Goal: Task Accomplishment & Management: Manage account settings

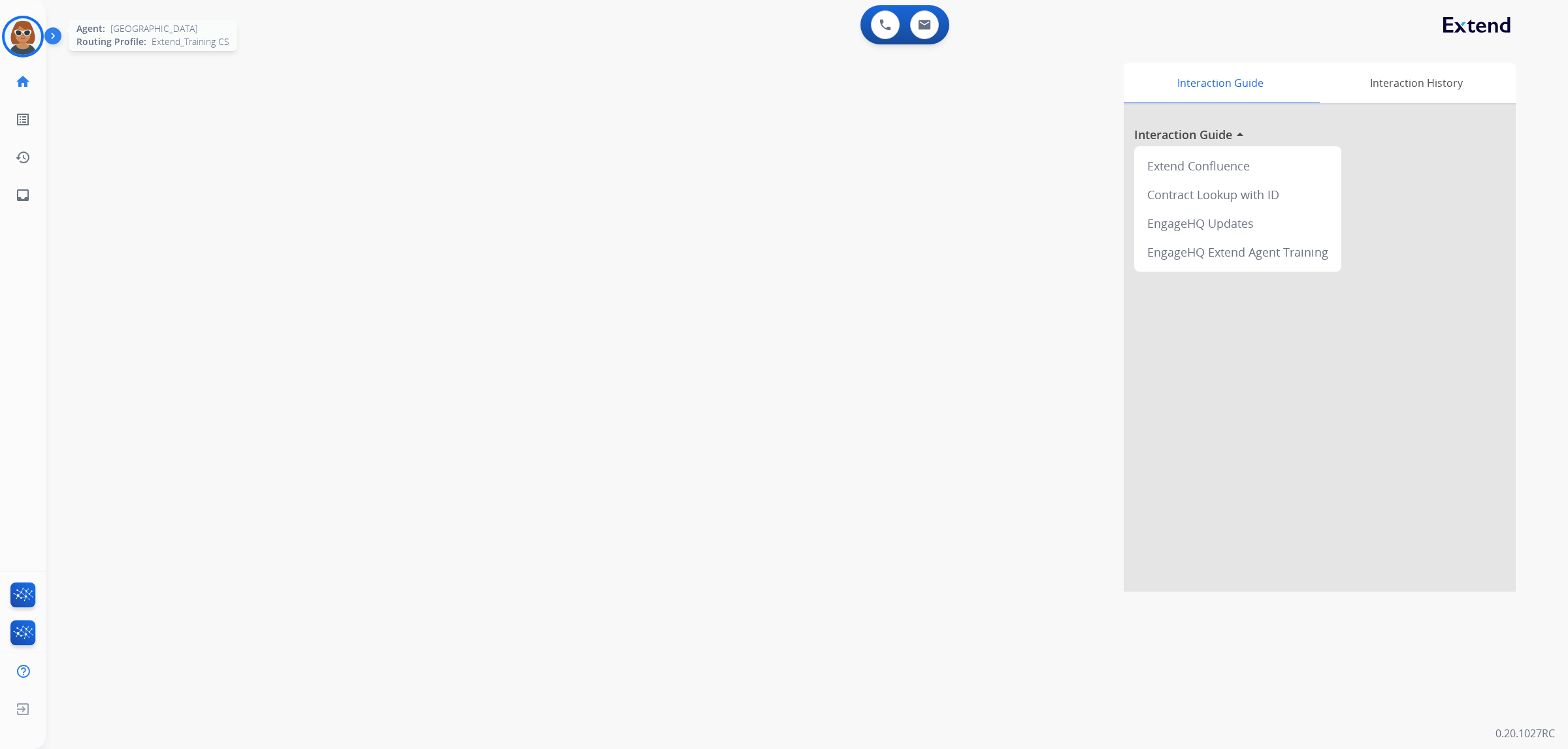
click at [26, 33] on img at bounding box center [23, 37] width 37 height 37
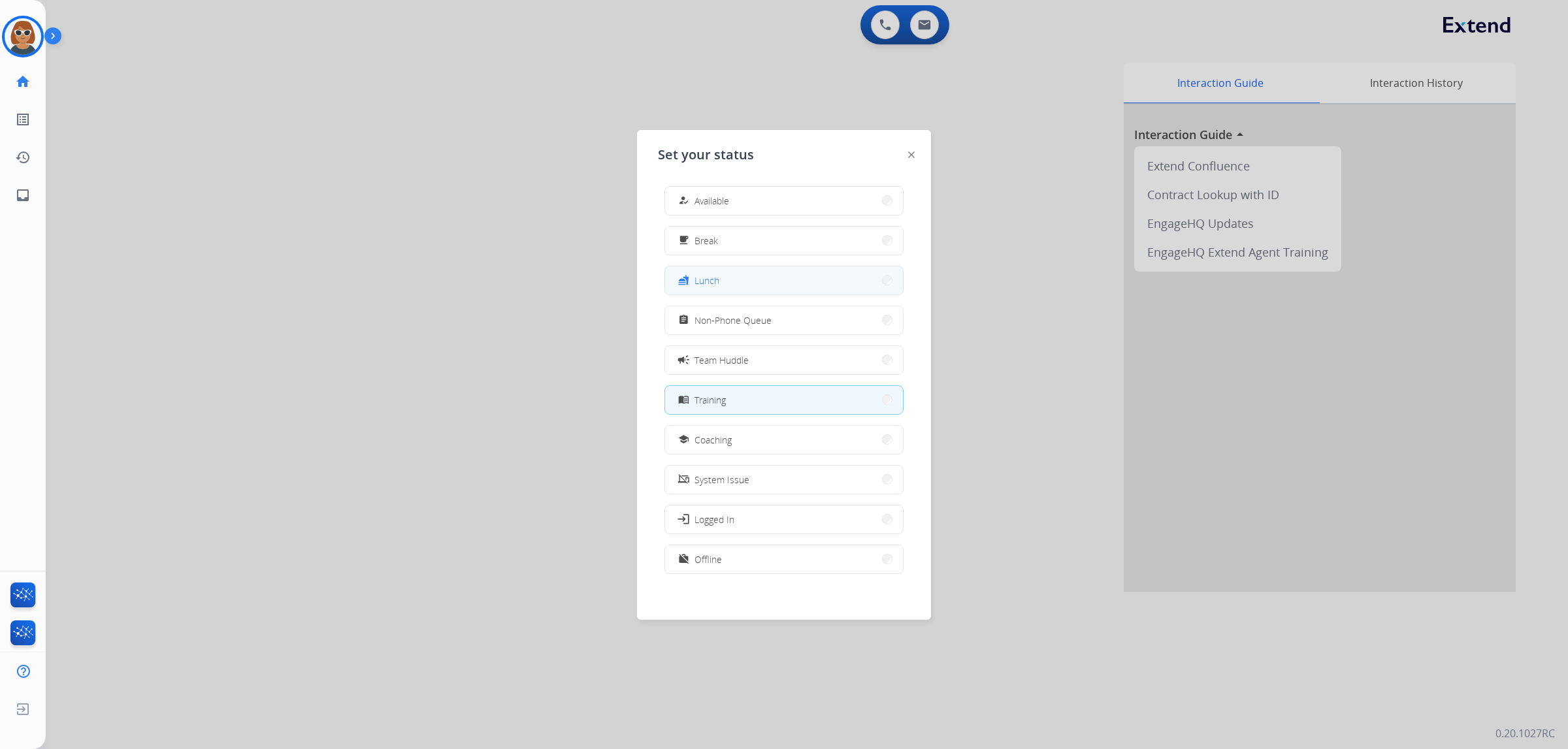
click at [708, 271] on button "fastfood Lunch" at bounding box center [784, 281] width 237 height 29
